Goal: Information Seeking & Learning: Learn about a topic

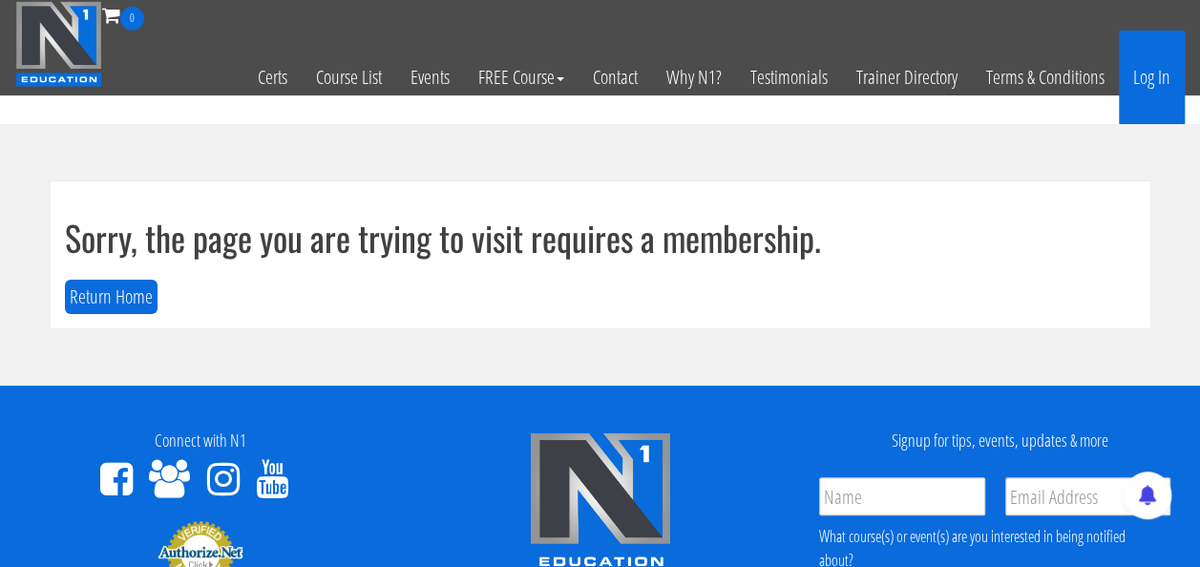
click at [1144, 65] on link "Log In" at bounding box center [1152, 78] width 66 height 94
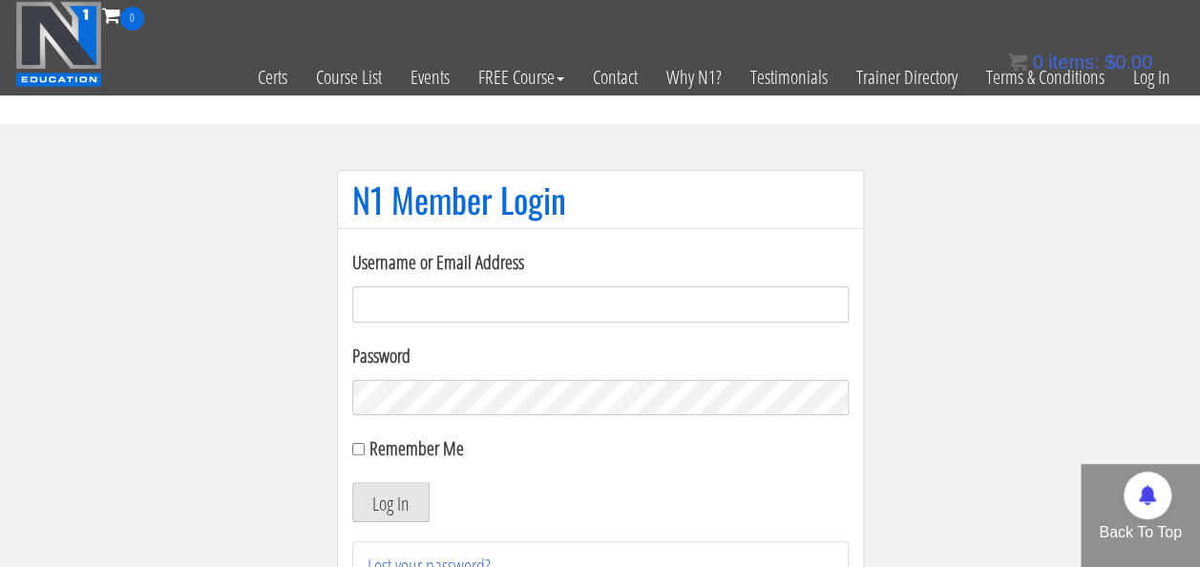
type input "rutger.a.visser@gmail.com"
click at [371, 494] on button "Log In" at bounding box center [390, 502] width 77 height 40
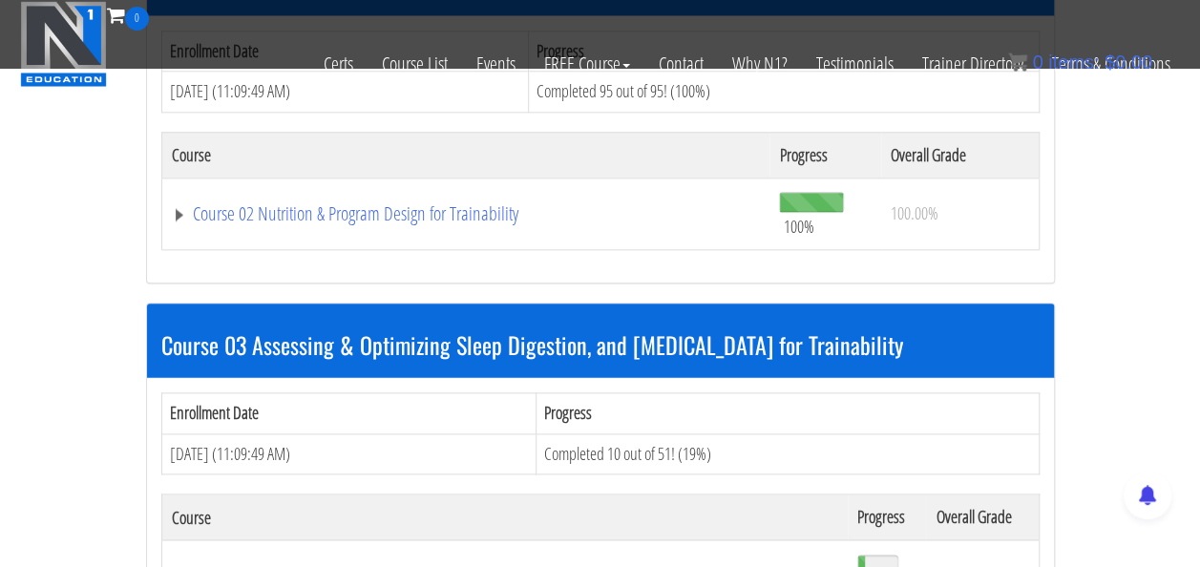
scroll to position [1041, 0]
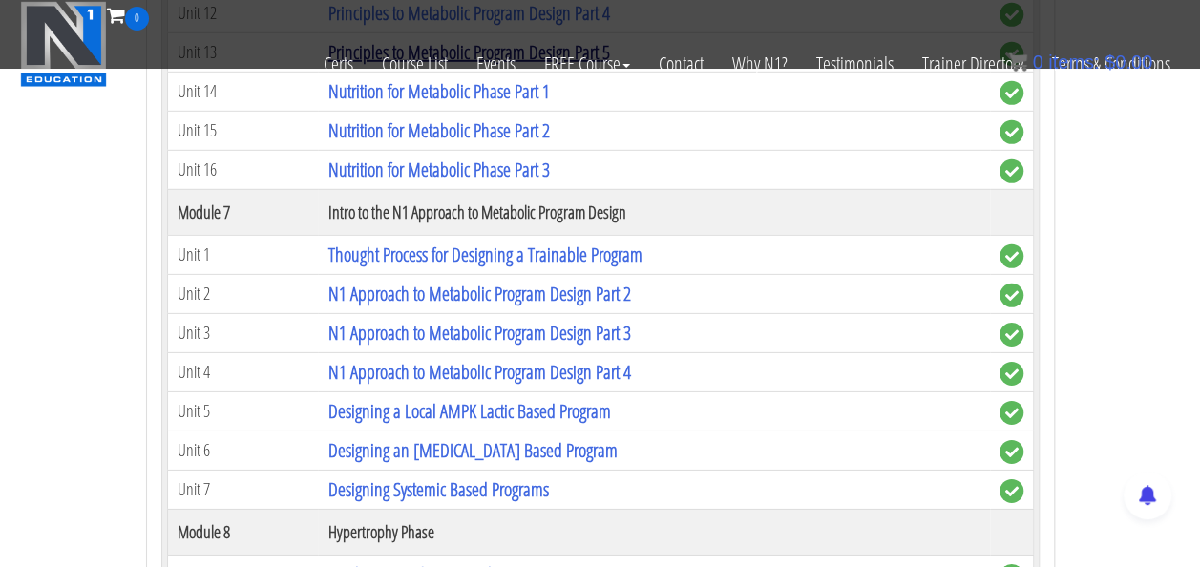
scroll to position [2489, 0]
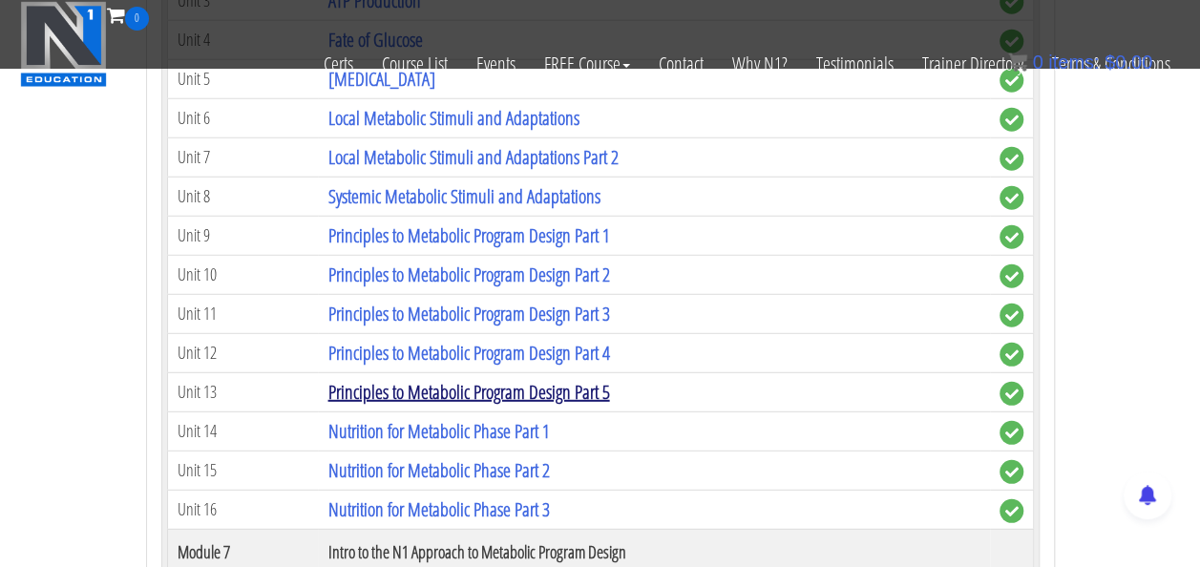
click at [541, 379] on link "Principles to Metabolic Program Design Part 5" at bounding box center [468, 392] width 282 height 26
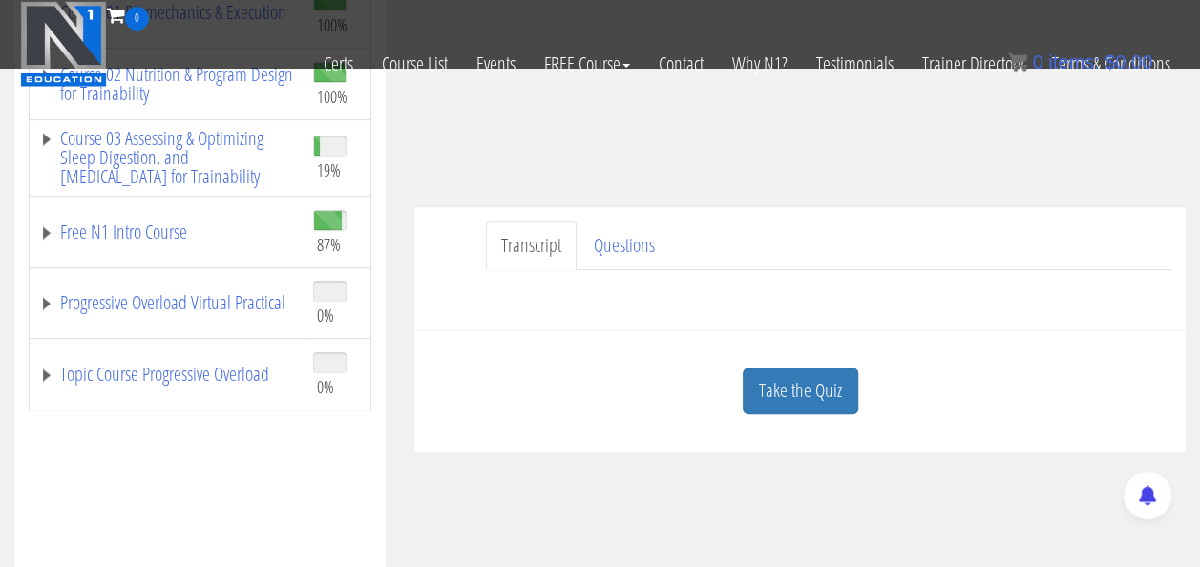
scroll to position [366, 0]
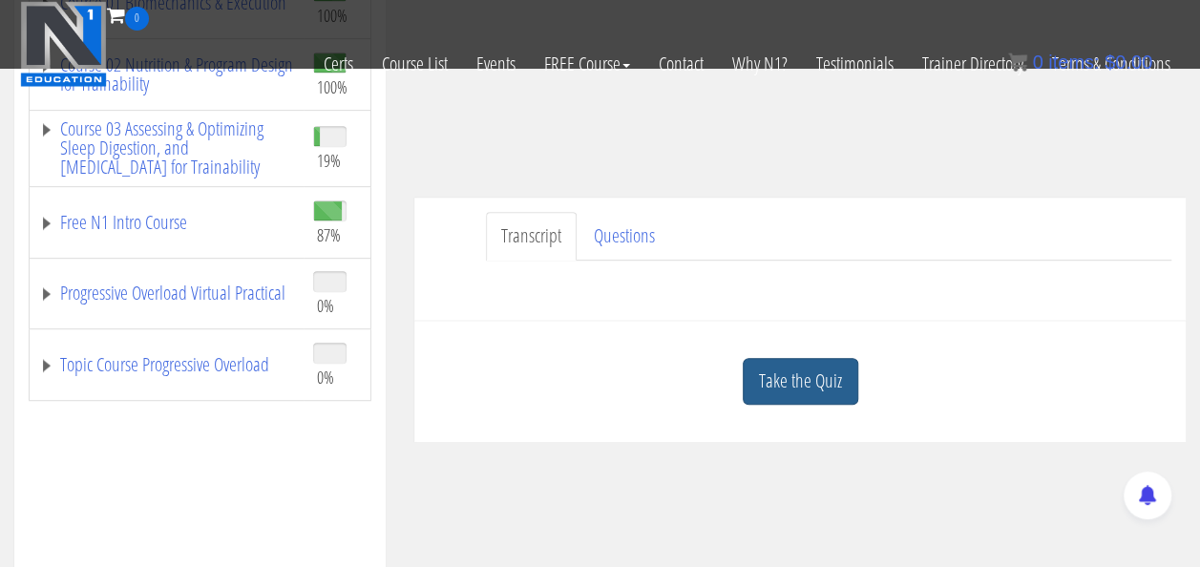
click at [770, 376] on link "Take the Quiz" at bounding box center [801, 381] width 116 height 47
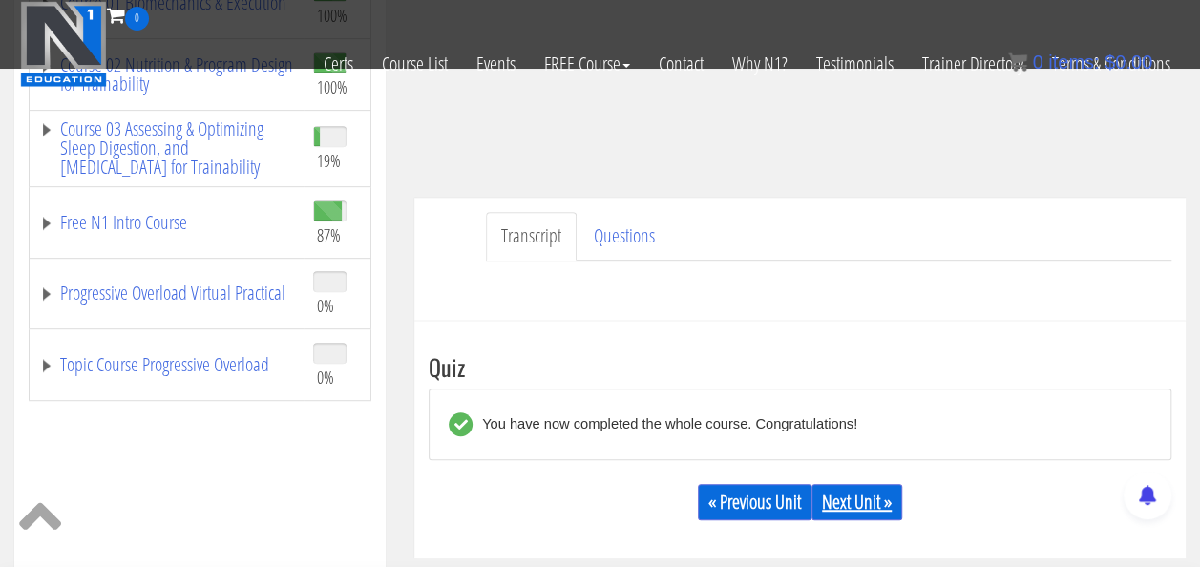
click at [833, 494] on link "Next Unit »" at bounding box center [856, 502] width 91 height 36
